Goal: Task Accomplishment & Management: Manage account settings

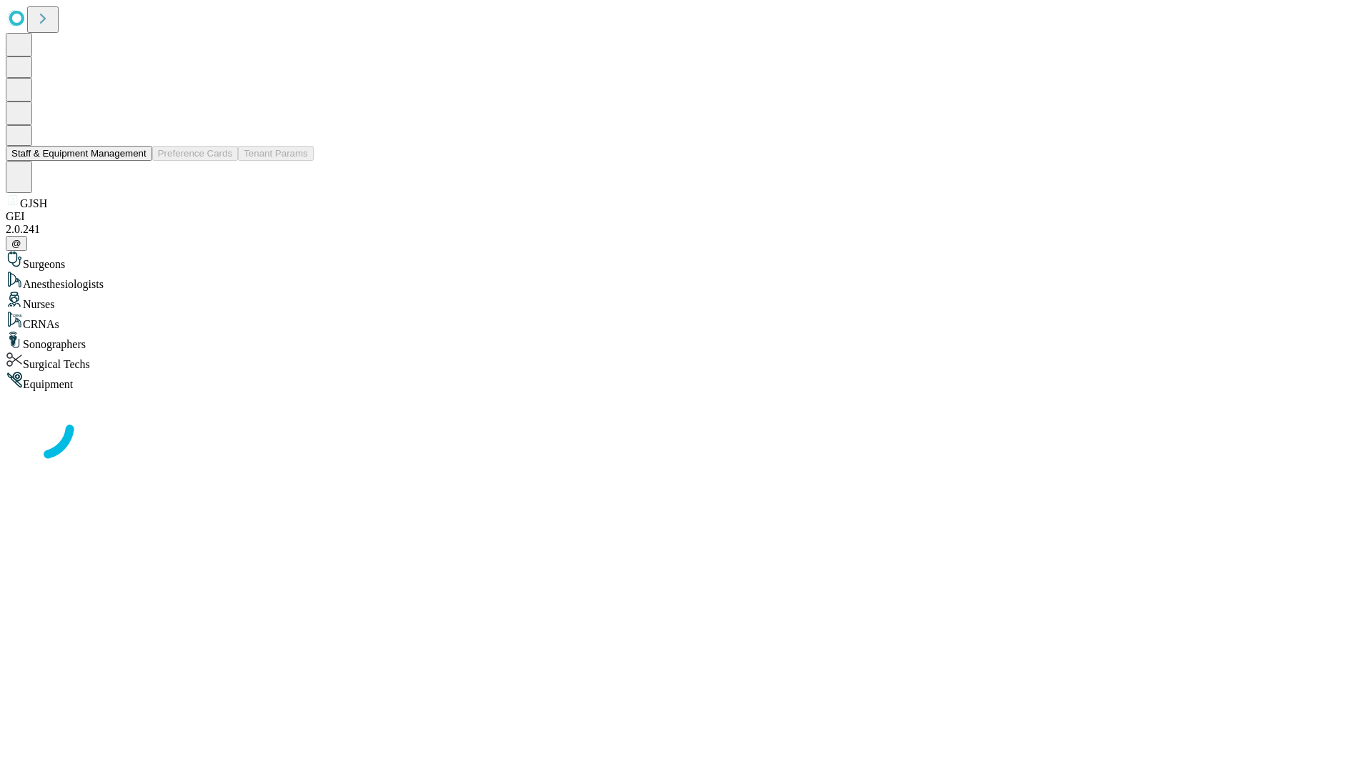
click at [136, 161] on button "Staff & Equipment Management" at bounding box center [79, 153] width 146 height 15
